Goal: Information Seeking & Learning: Learn about a topic

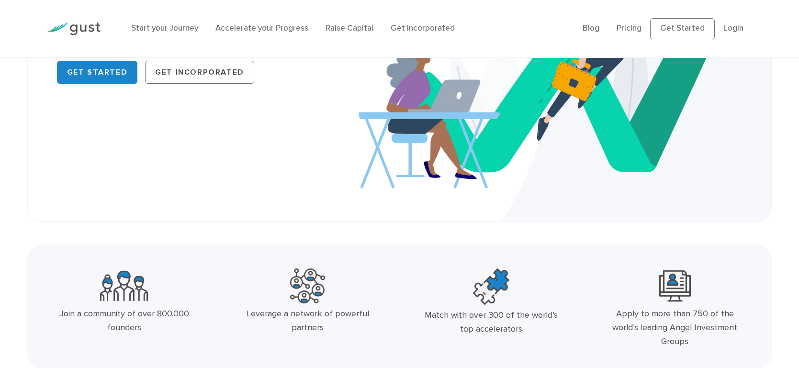
scroll to position [204, 0]
click at [635, 117] on img at bounding box center [565, 37] width 413 height 367
click at [641, 132] on img at bounding box center [565, 37] width 413 height 367
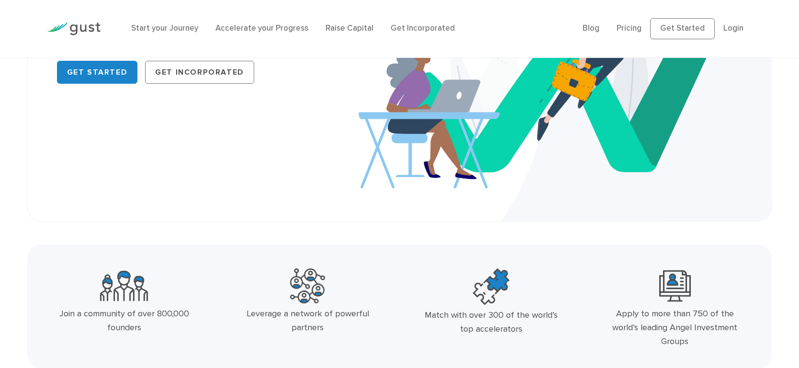
click at [641, 132] on img at bounding box center [565, 37] width 413 height 367
click at [634, 29] on link "Pricing" at bounding box center [629, 28] width 25 height 10
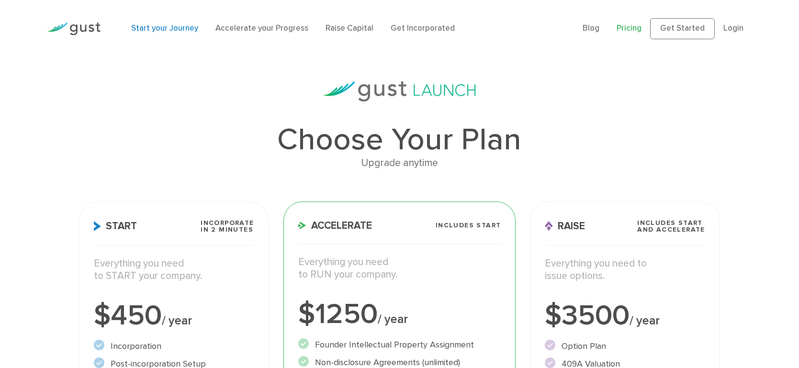
click at [177, 32] on link "Start your Journey" at bounding box center [164, 28] width 67 height 10
